Goal: Task Accomplishment & Management: Manage account settings

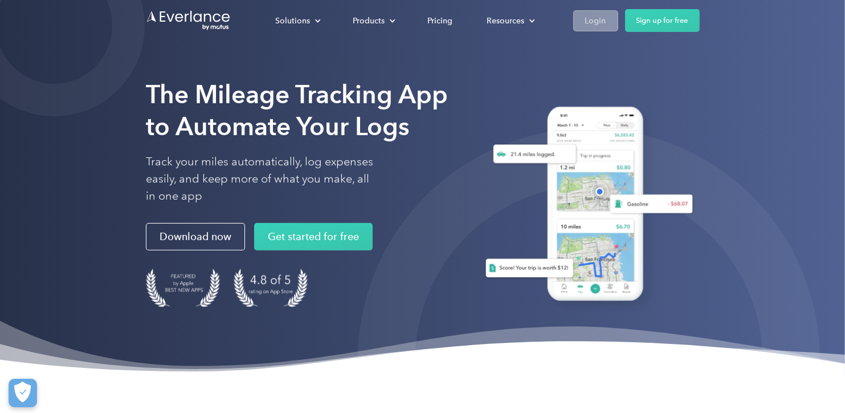
click at [587, 20] on div "Login" at bounding box center [595, 21] width 21 height 14
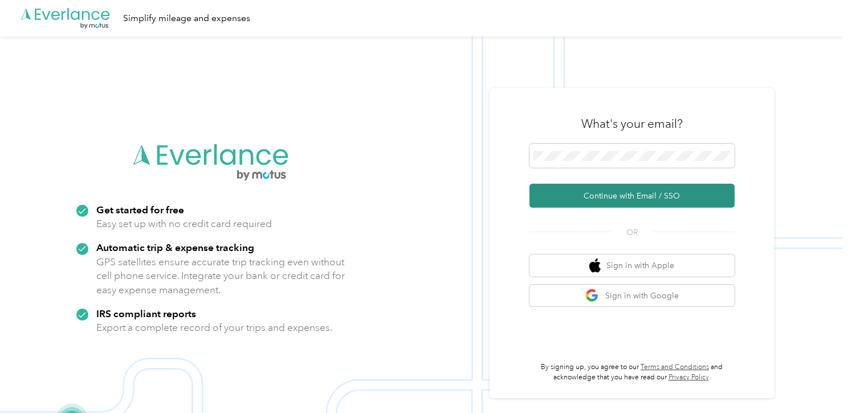
click at [620, 192] on button "Continue with Email / SSO" at bounding box center [631, 195] width 205 height 24
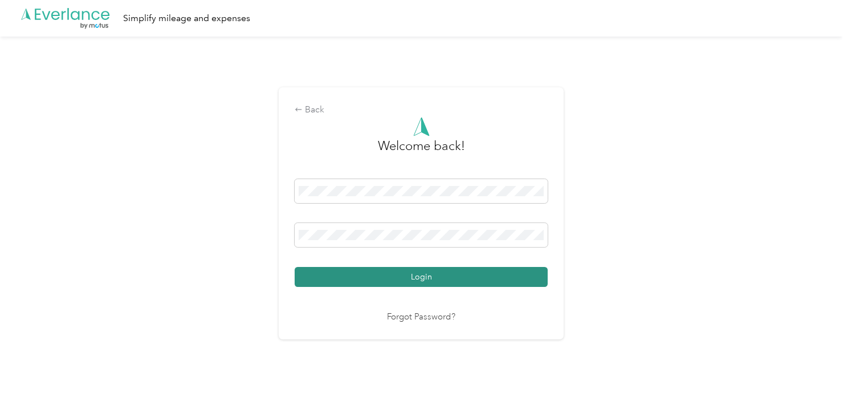
click at [417, 272] on button "Login" at bounding box center [421, 277] width 253 height 20
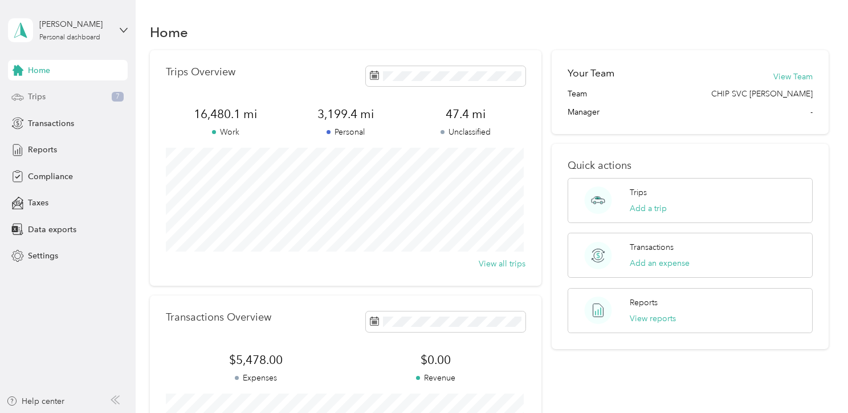
click at [36, 96] on span "Trips" at bounding box center [37, 97] width 18 height 12
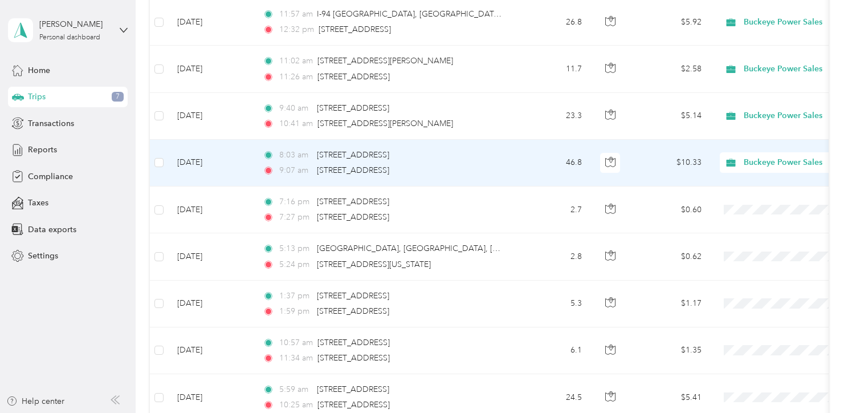
scroll to position [456, 0]
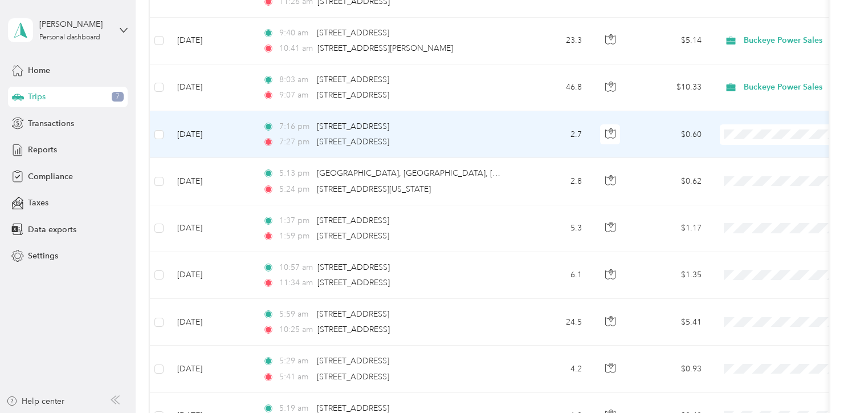
click at [747, 173] on span "Personal" at bounding box center [787, 174] width 105 height 12
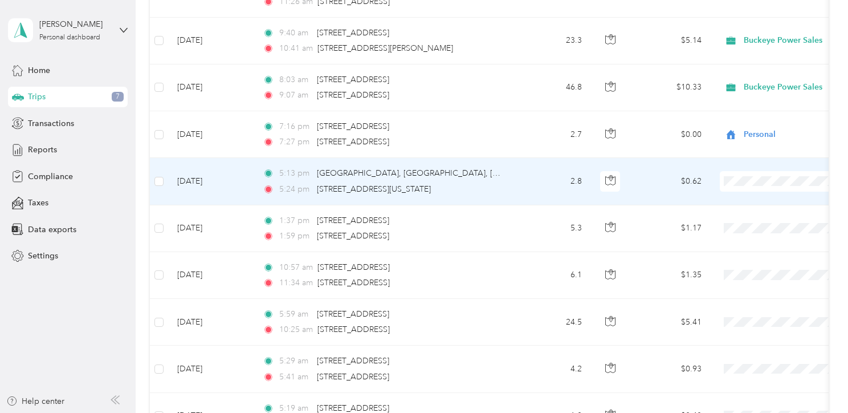
click at [747, 221] on span "Personal" at bounding box center [787, 218] width 105 height 12
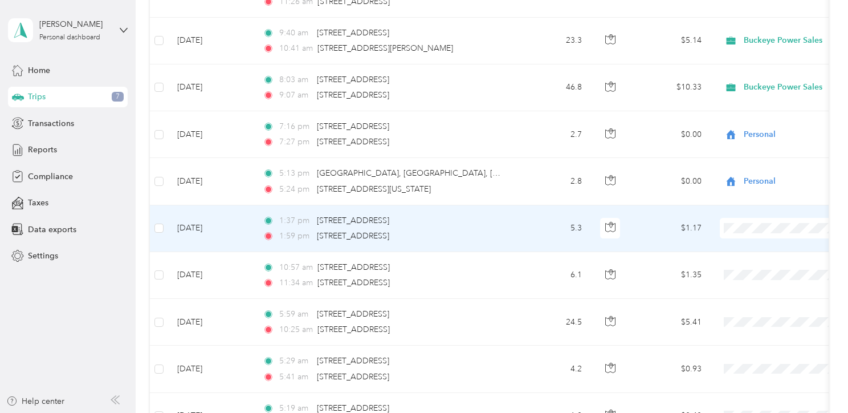
click at [741, 268] on span "Personal" at bounding box center [787, 264] width 105 height 12
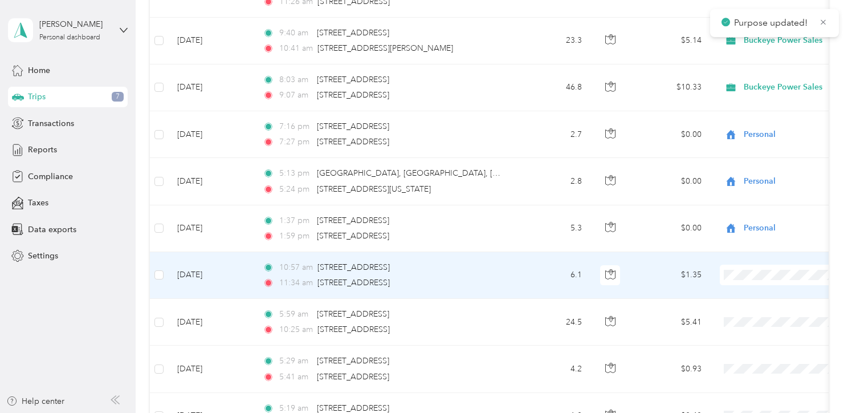
click at [739, 316] on span "Personal" at bounding box center [787, 315] width 105 height 12
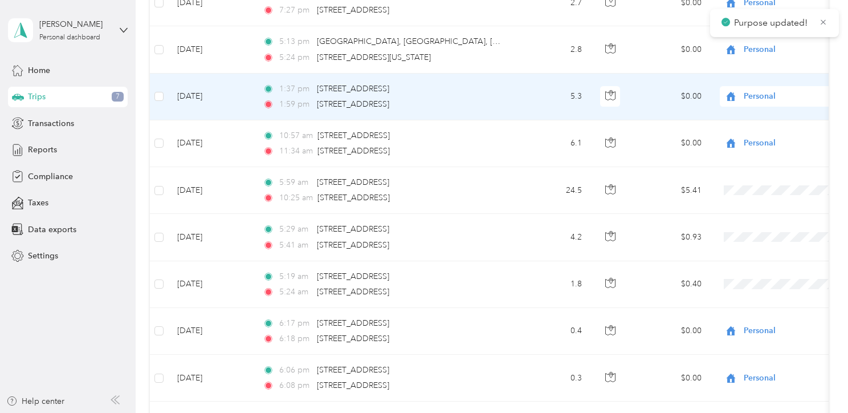
scroll to position [607, 0]
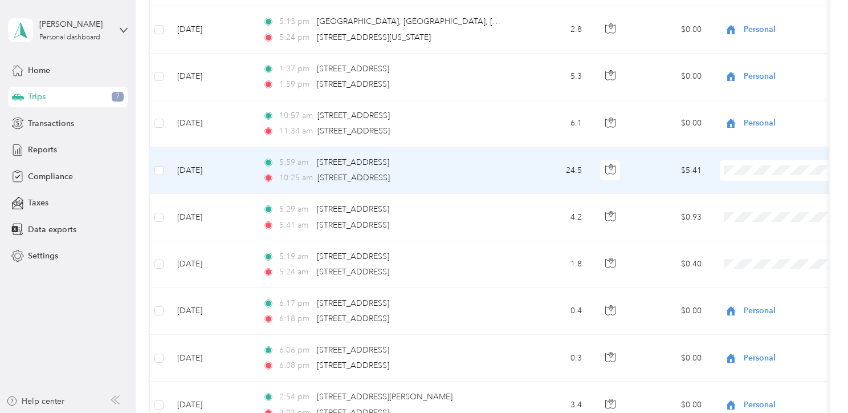
click at [748, 211] on span "Personal" at bounding box center [787, 209] width 105 height 12
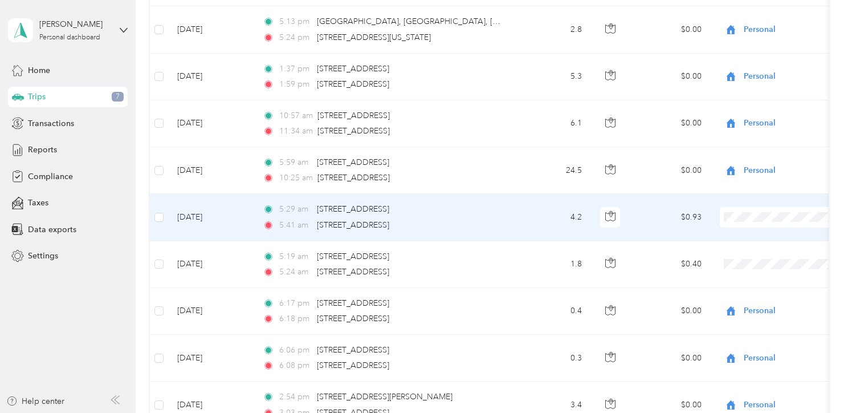
click at [739, 256] on span "Personal" at bounding box center [787, 256] width 105 height 12
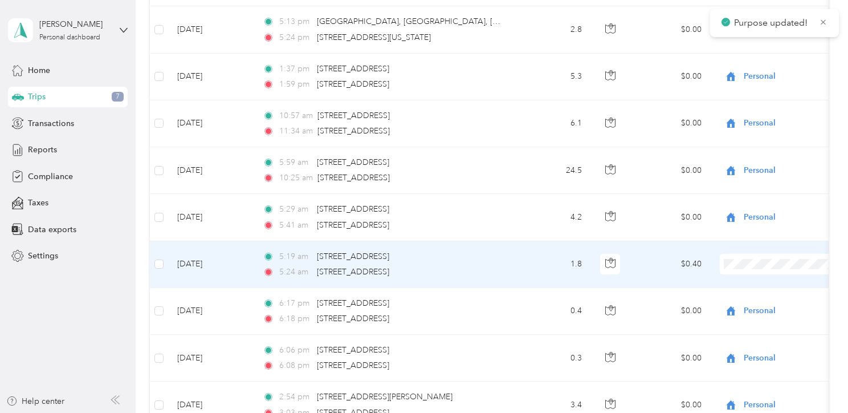
click at [745, 302] on span "Personal" at bounding box center [787, 302] width 105 height 12
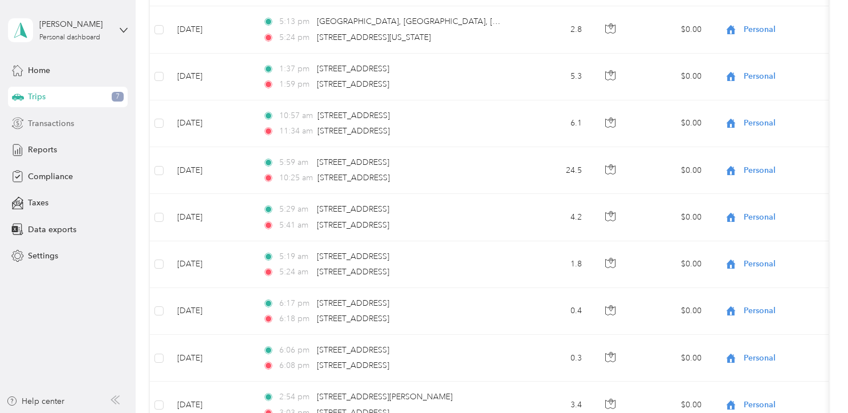
click at [40, 120] on span "Transactions" at bounding box center [51, 123] width 46 height 12
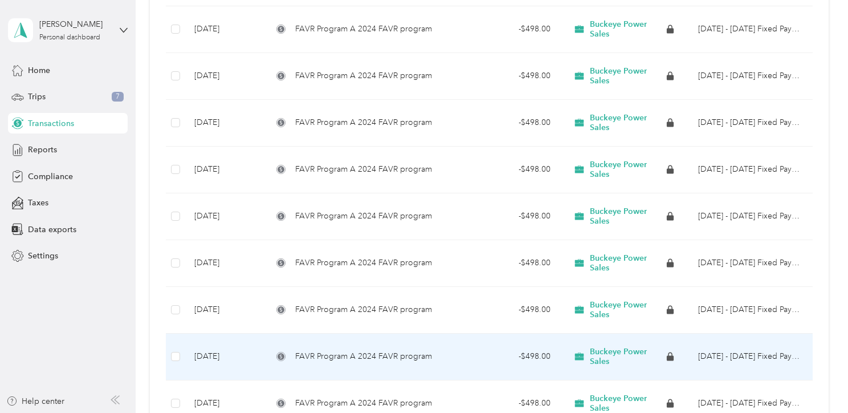
scroll to position [465, 0]
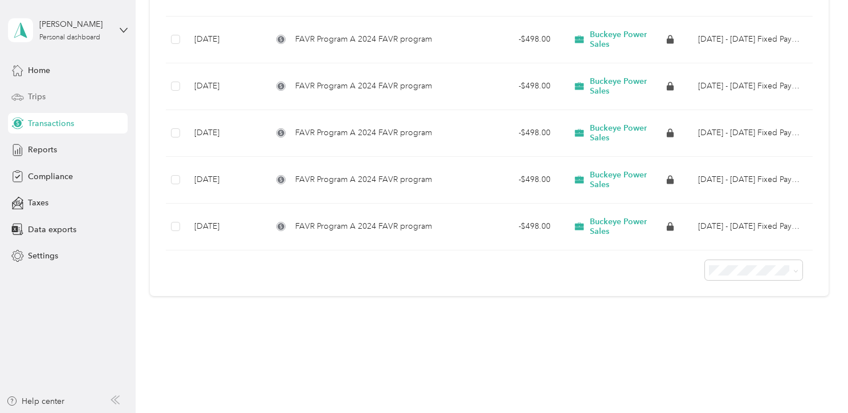
click at [34, 93] on span "Trips" at bounding box center [37, 97] width 18 height 12
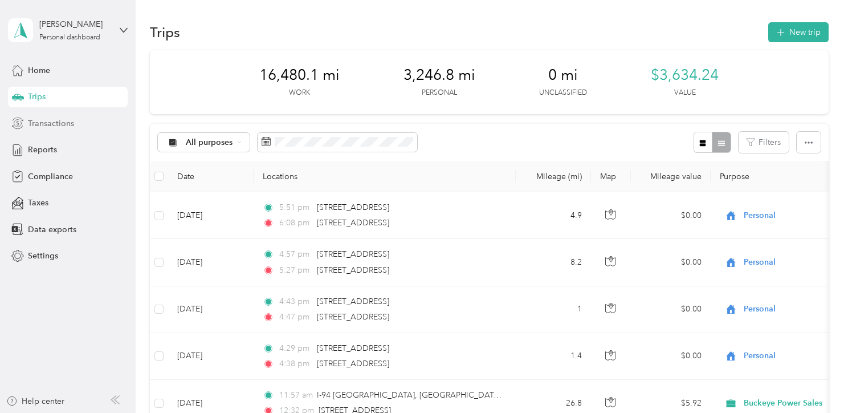
click at [47, 123] on span "Transactions" at bounding box center [51, 123] width 46 height 12
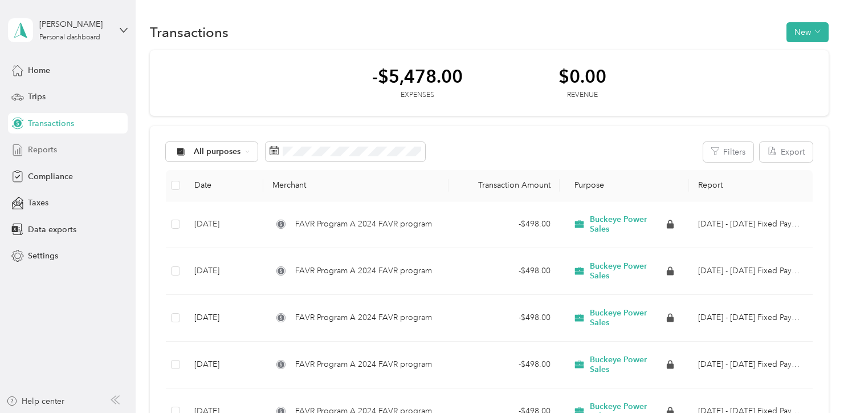
click at [34, 148] on span "Reports" at bounding box center [42, 150] width 29 height 12
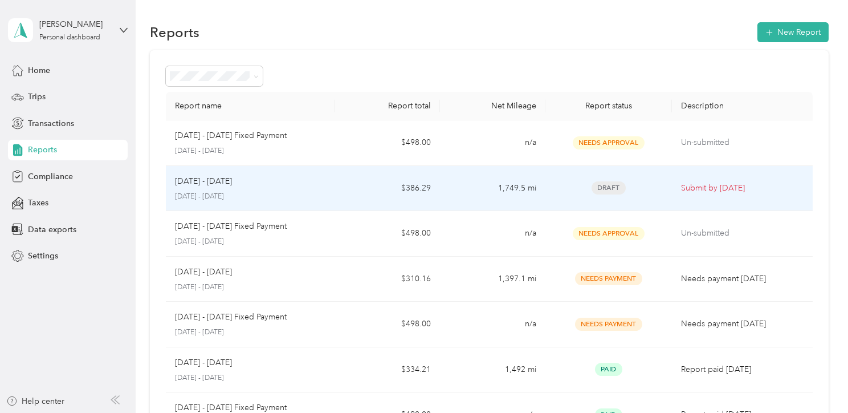
click at [672, 185] on td "Submit by [DATE]" at bounding box center [742, 189] width 141 height 46
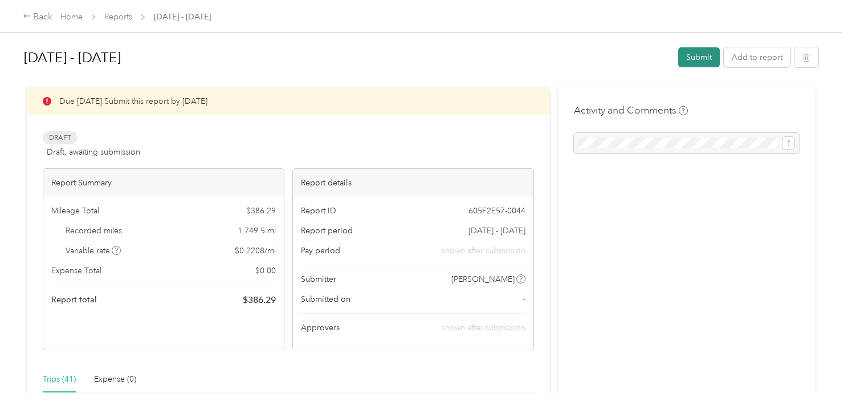
click at [691, 56] on button "Submit" at bounding box center [699, 57] width 42 height 20
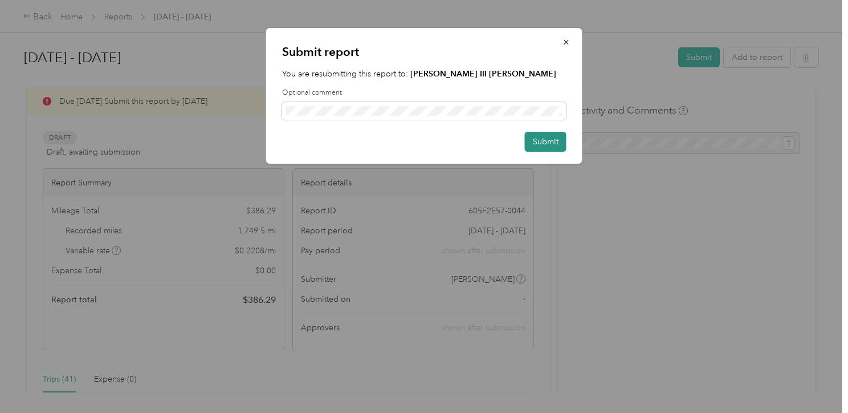
click at [538, 136] on button "Submit" at bounding box center [546, 142] width 42 height 20
